Goal: Information Seeking & Learning: Check status

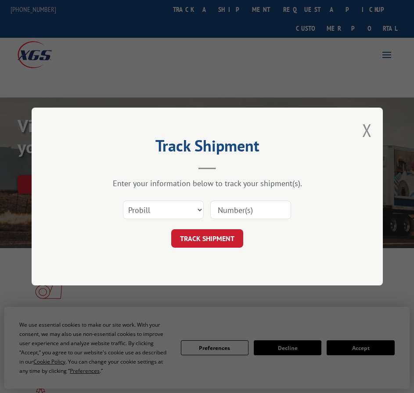
click at [226, 208] on input at bounding box center [250, 209] width 81 height 18
paste input "17409252"
type input "17409252"
click at [217, 235] on button "TRACK SHIPMENT" at bounding box center [207, 238] width 72 height 18
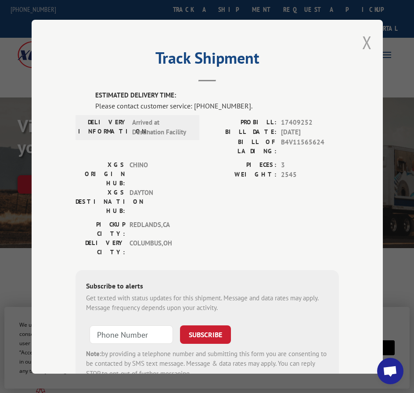
click at [366, 39] on button "Close modal" at bounding box center [367, 42] width 10 height 23
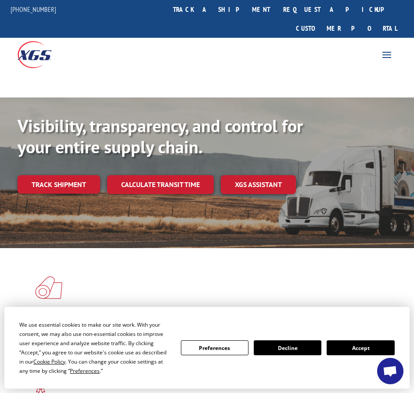
drag, startPoint x: 245, startPoint y: 11, endPoint x: 247, endPoint y: 16, distance: 5.0
click at [245, 11] on link "track a shipment" at bounding box center [221, 9] width 110 height 19
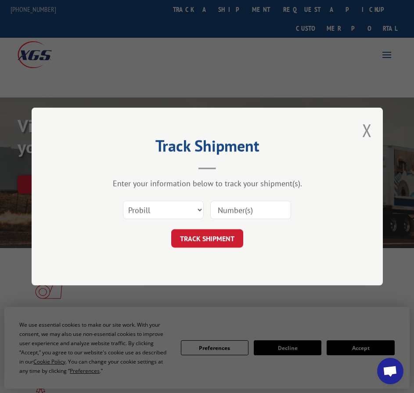
click at [261, 216] on input at bounding box center [250, 209] width 81 height 18
paste input "16955612"
type input "16955612"
click at [218, 239] on button "TRACK SHIPMENT" at bounding box center [207, 238] width 72 height 18
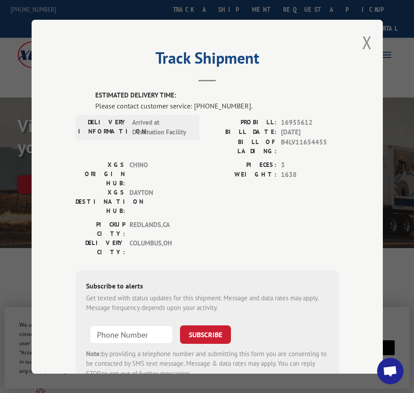
click at [142, 15] on div "Track Shipment ESTIMATED DELIVERY TIME: Please contact customer service: [PHONE…" at bounding box center [207, 196] width 414 height 393
click at [234, 10] on div "Track Shipment ESTIMATED DELIVERY TIME: Please contact customer service: [PHONE…" at bounding box center [207, 196] width 414 height 393
click at [362, 38] on button "Close modal" at bounding box center [367, 42] width 10 height 23
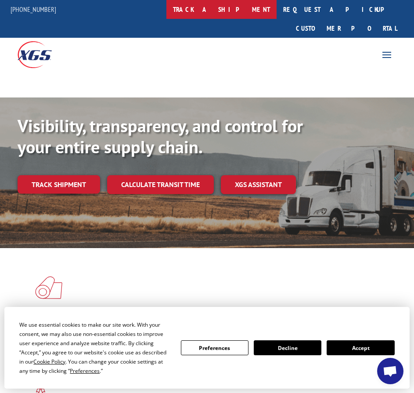
click at [241, 11] on link "track a shipment" at bounding box center [221, 9] width 110 height 19
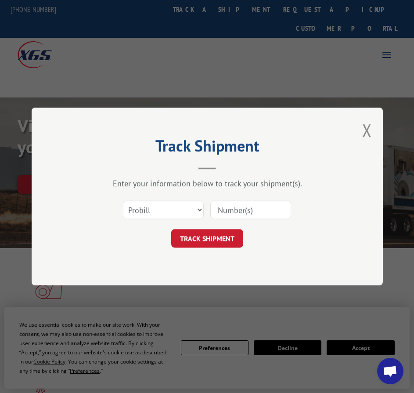
click at [248, 209] on input at bounding box center [250, 209] width 81 height 18
paste input "17409311"
type input "17409311"
click at [222, 245] on button "TRACK SHIPMENT" at bounding box center [207, 238] width 72 height 18
